Goal: Obtain resource: Obtain resource

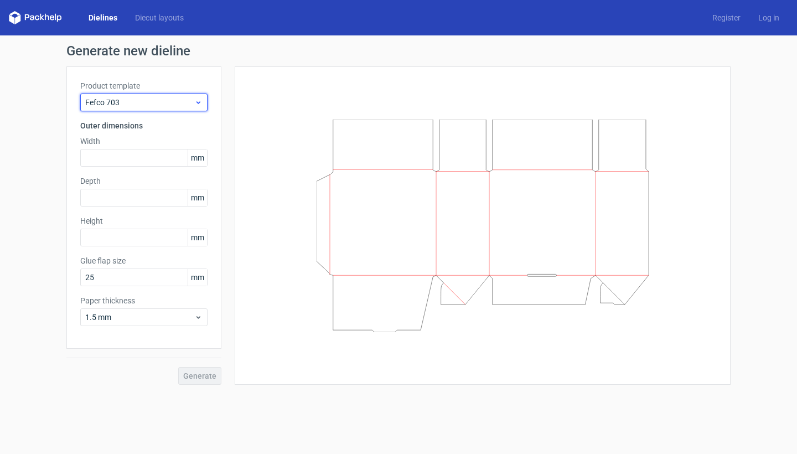
click at [187, 102] on span "Fefco 703" at bounding box center [139, 102] width 109 height 11
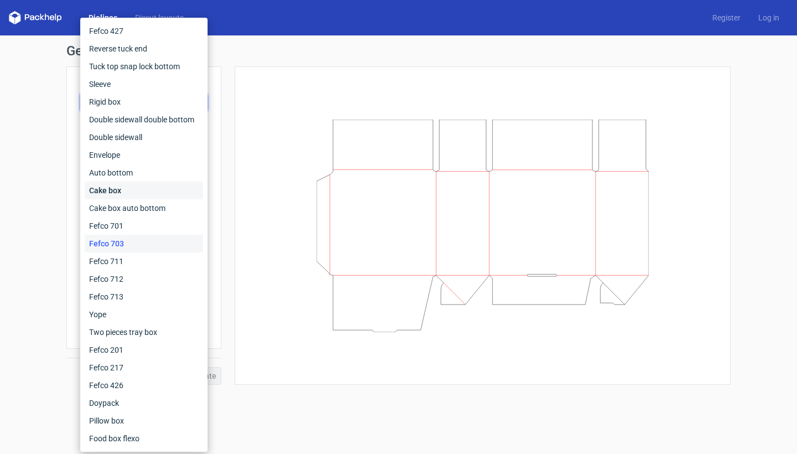
click at [150, 194] on div "Cake box" at bounding box center [144, 191] width 118 height 18
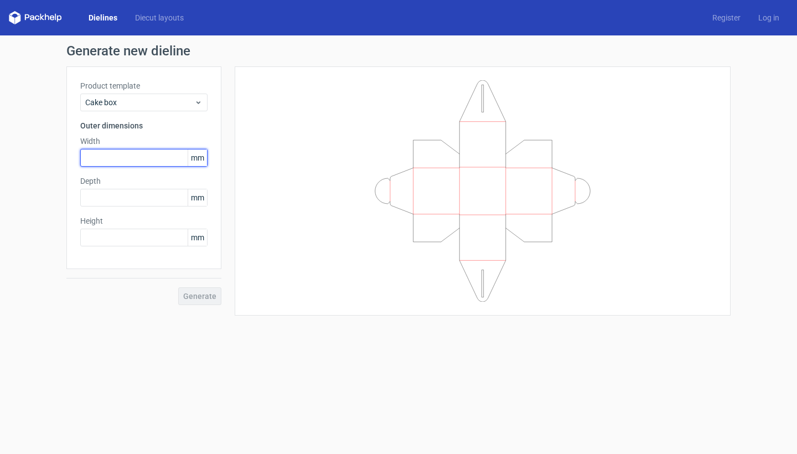
click at [125, 155] on input "text" at bounding box center [143, 158] width 127 height 18
type input "90"
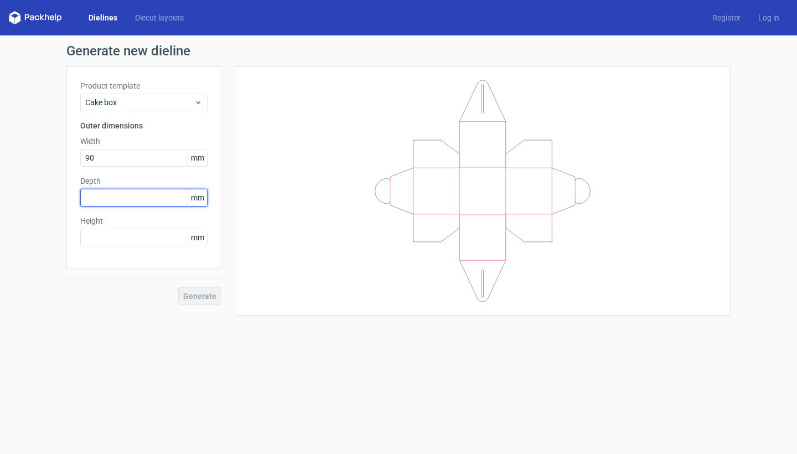
click at [109, 195] on input "text" at bounding box center [143, 198] width 127 height 18
type input "70"
click at [110, 233] on input "text" at bounding box center [143, 238] width 127 height 18
type input "170"
click at [207, 292] on span "Generate" at bounding box center [199, 296] width 33 height 8
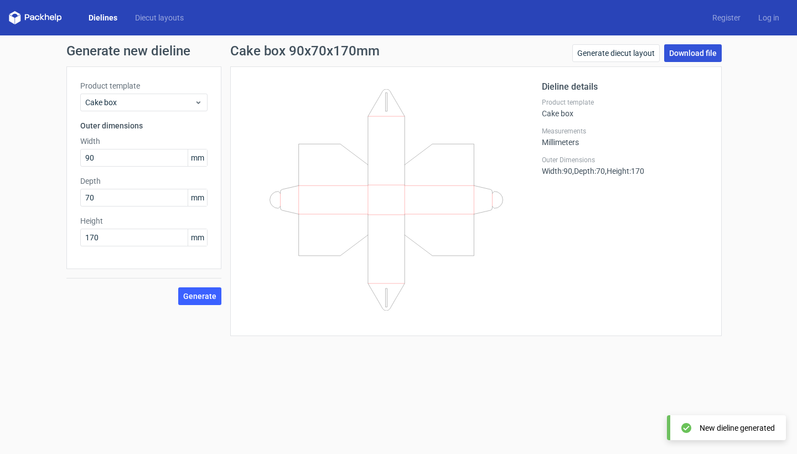
click at [707, 56] on link "Download file" at bounding box center [693, 53] width 58 height 18
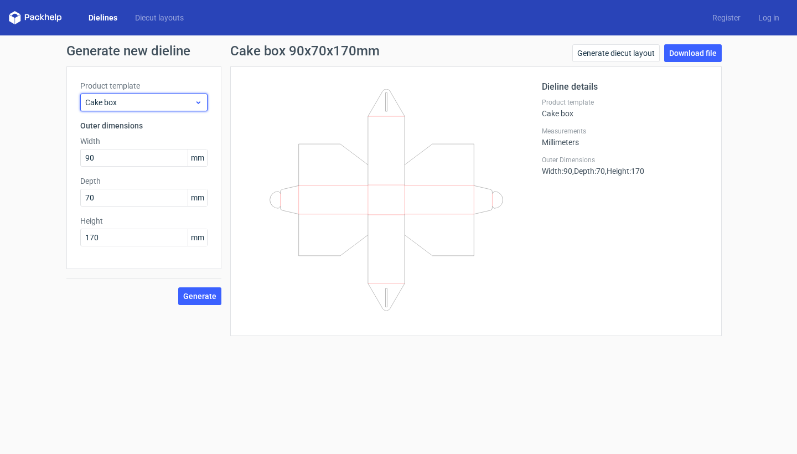
click at [146, 104] on span "Cake box" at bounding box center [139, 102] width 109 height 11
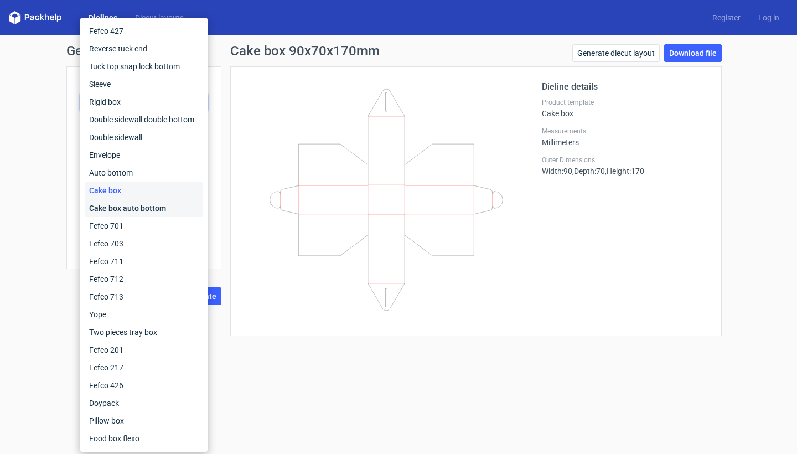
click at [146, 214] on div "Cake box auto bottom" at bounding box center [144, 208] width 118 height 18
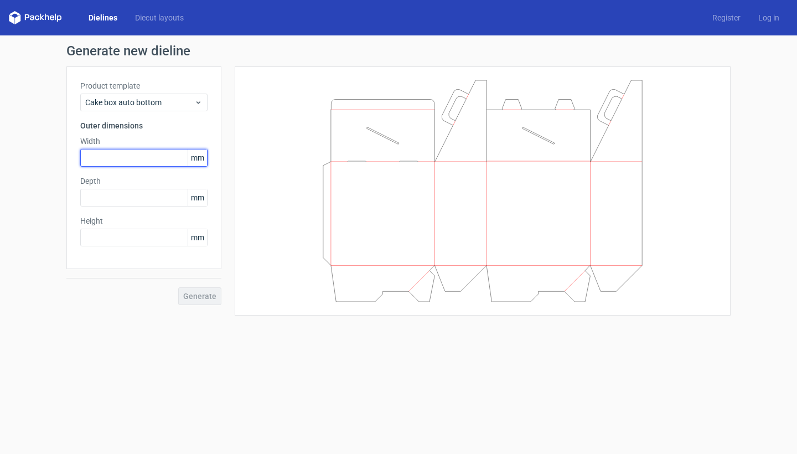
click at [121, 165] on input "text" at bounding box center [143, 158] width 127 height 18
type input "90"
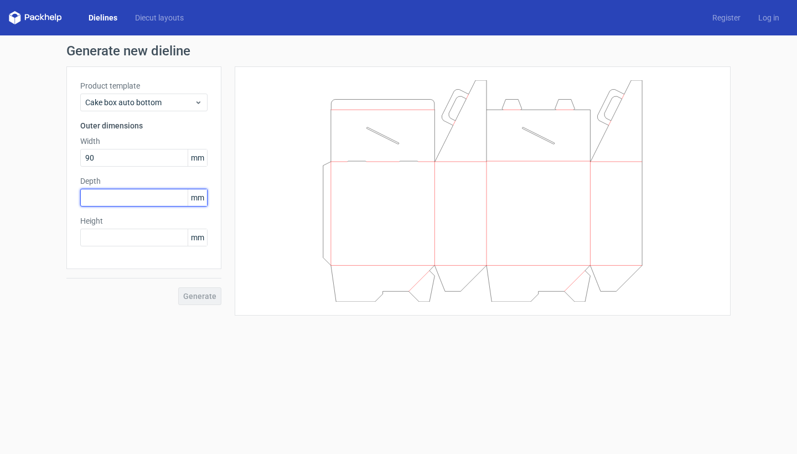
click at [124, 200] on input "text" at bounding box center [143, 198] width 127 height 18
type input "70"
click at [106, 244] on input "text" at bounding box center [143, 238] width 127 height 18
type input "170"
click at [214, 302] on button "Generate" at bounding box center [199, 296] width 43 height 18
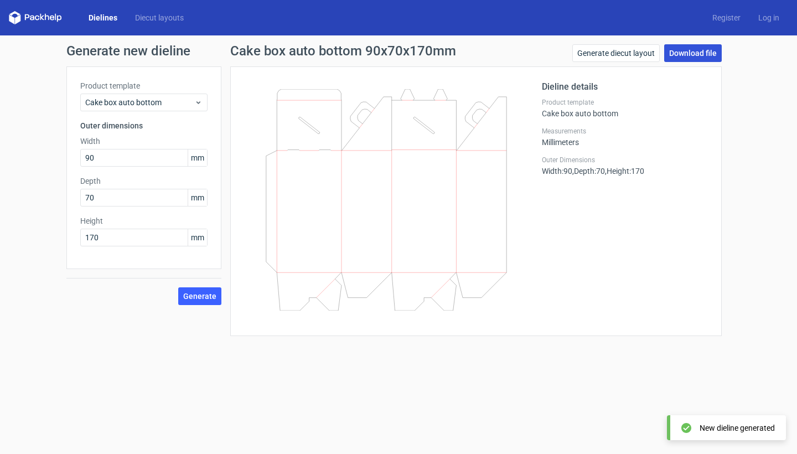
click at [700, 54] on link "Download file" at bounding box center [693, 53] width 58 height 18
drag, startPoint x: 447, startPoint y: 243, endPoint x: 454, endPoint y: 333, distance: 90.5
click at [454, 333] on div "Dieline details Product template Cake box auto bottom Measurements Millimeters …" at bounding box center [476, 201] width 492 height 270
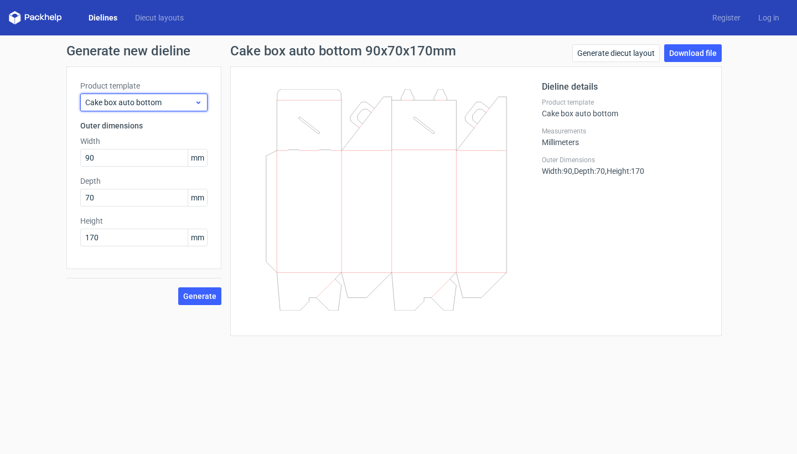
click at [147, 102] on span "Cake box auto bottom" at bounding box center [139, 102] width 109 height 11
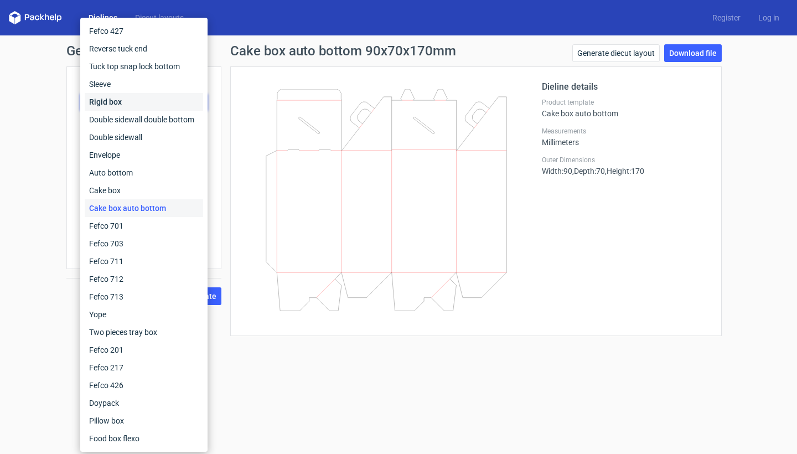
click at [130, 110] on div "Rigid box" at bounding box center [144, 102] width 118 height 18
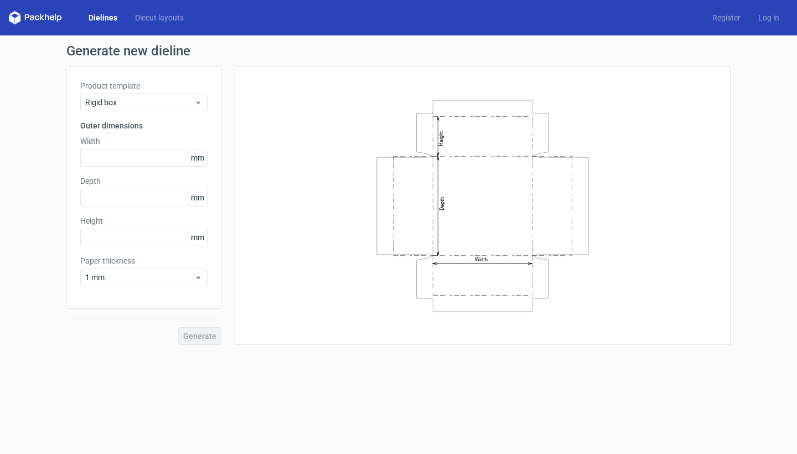
click at [139, 92] on div "Product template Rigid box" at bounding box center [143, 95] width 127 height 31
click at [137, 99] on span "Rigid box" at bounding box center [139, 102] width 109 height 11
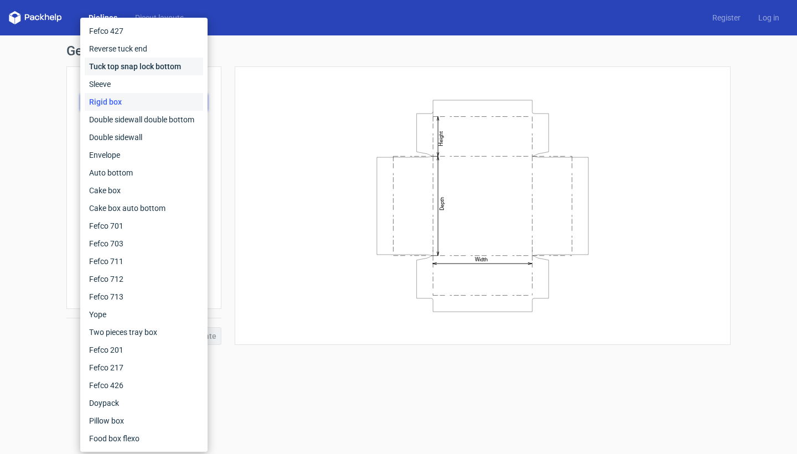
click at [140, 64] on div "Tuck top snap lock bottom" at bounding box center [144, 67] width 118 height 18
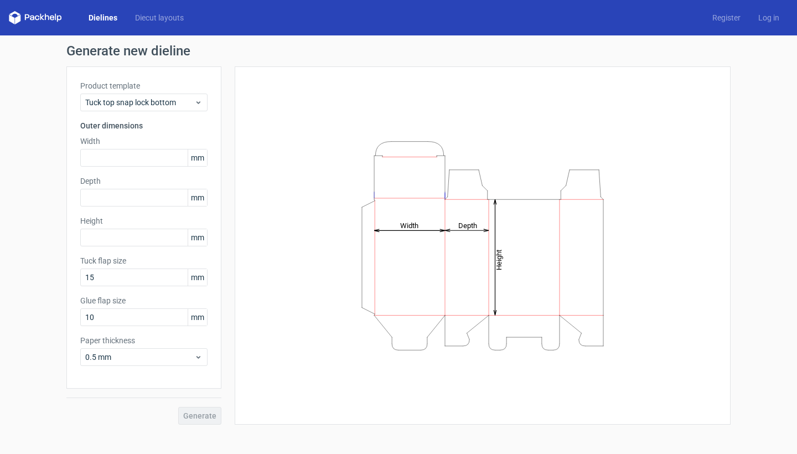
click at [123, 148] on div "Width mm" at bounding box center [143, 151] width 127 height 31
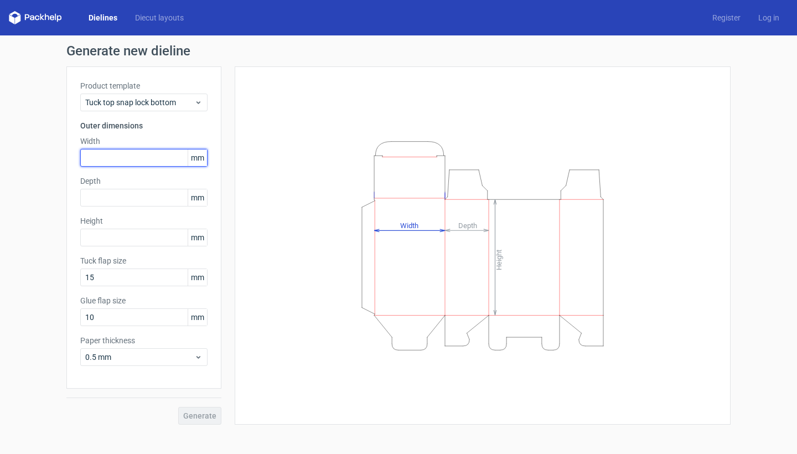
click at [123, 155] on input "text" at bounding box center [143, 158] width 127 height 18
type input "90"
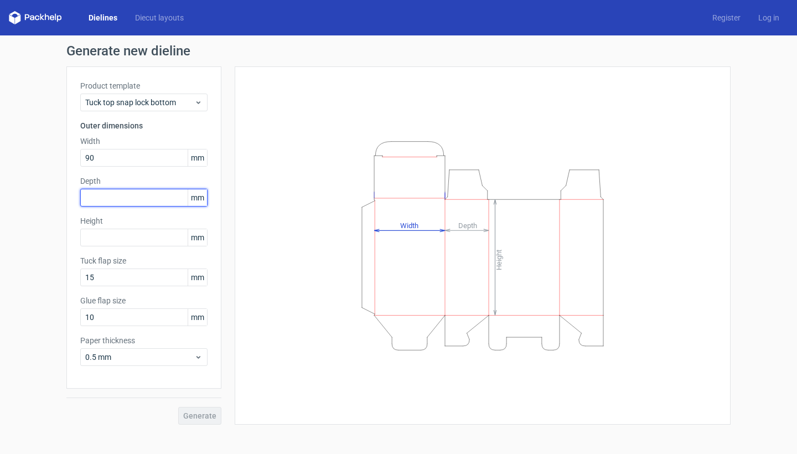
click at [109, 198] on input "text" at bounding box center [143, 198] width 127 height 18
type input "70"
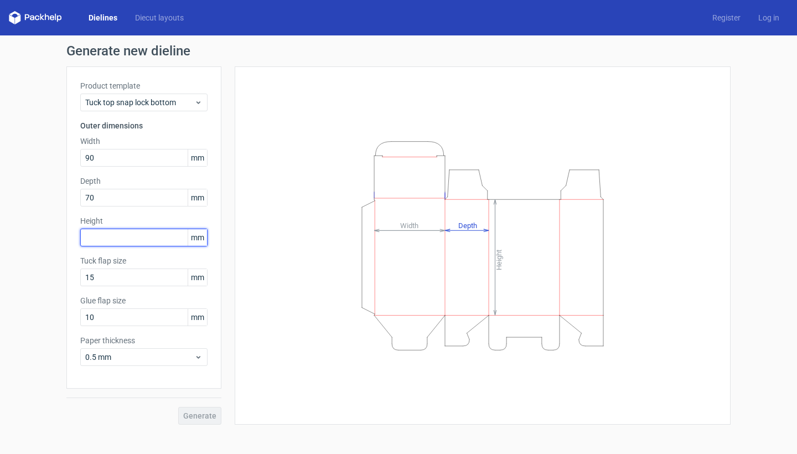
click at [115, 237] on input "text" at bounding box center [143, 238] width 127 height 18
type input "170"
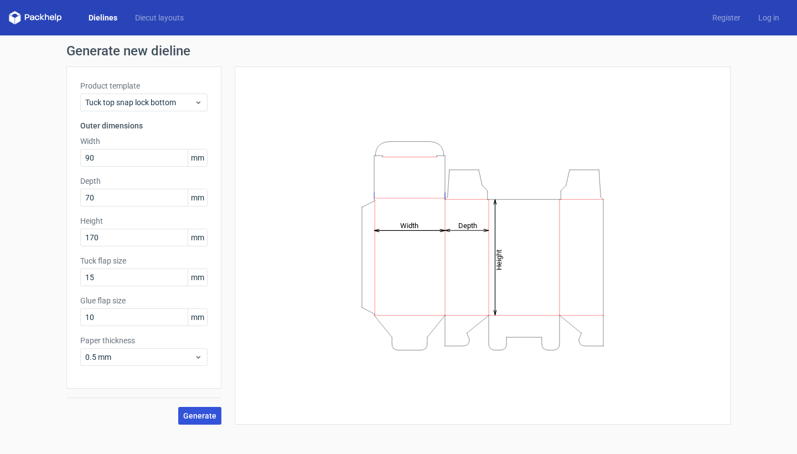
click at [193, 414] on span "Generate" at bounding box center [199, 416] width 33 height 8
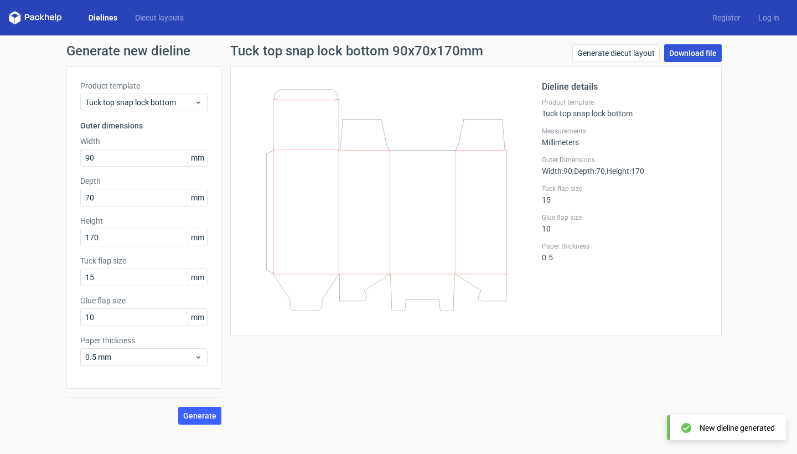
click at [689, 54] on link "Download file" at bounding box center [693, 53] width 58 height 18
